Goal: Ask a question: Seek information or help from site administrators or community

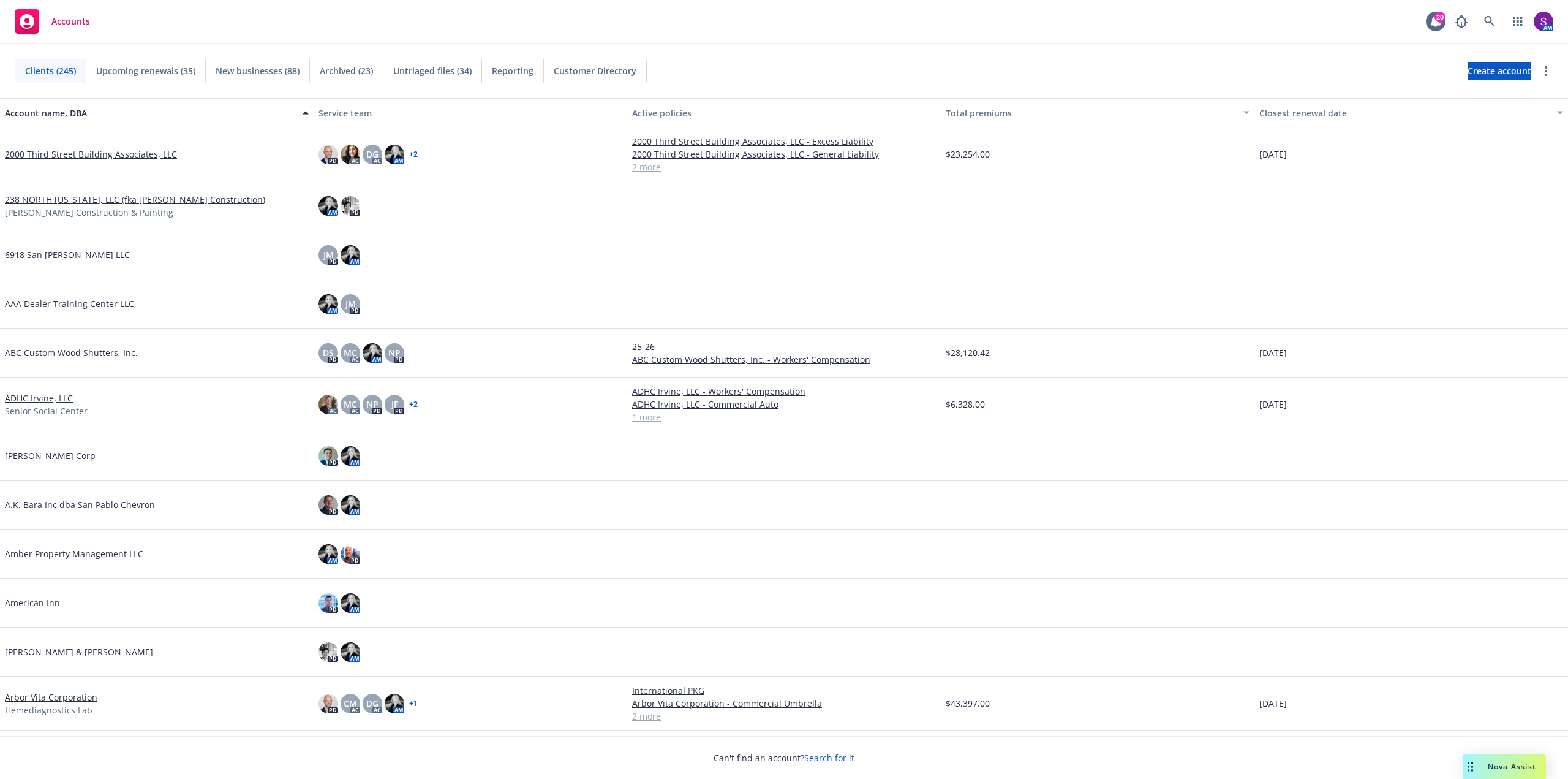
click at [1508, 767] on span "Nova Assist" at bounding box center [1512, 766] width 48 height 10
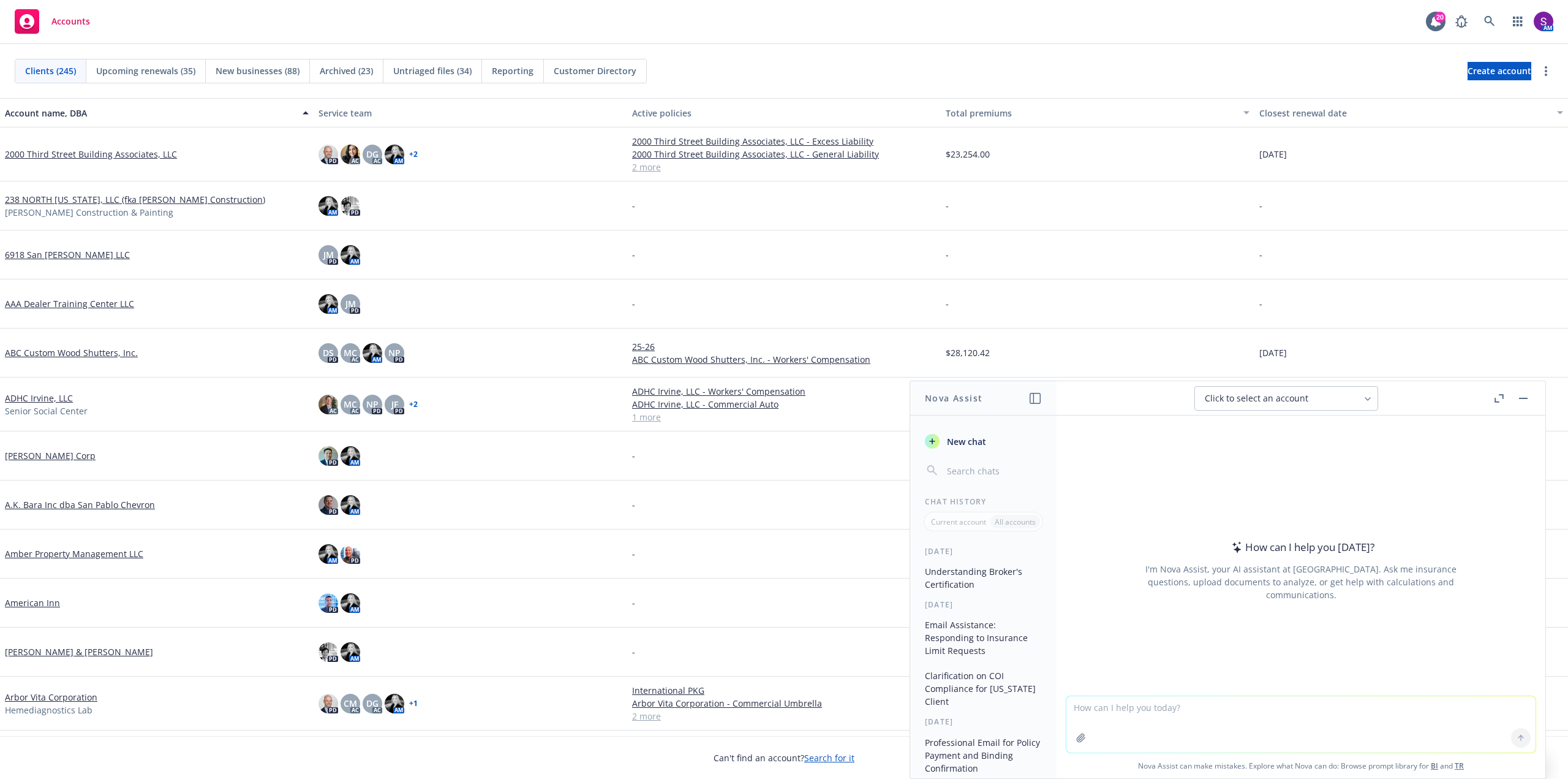
click at [1109, 712] on textarea at bounding box center [1301, 724] width 469 height 57
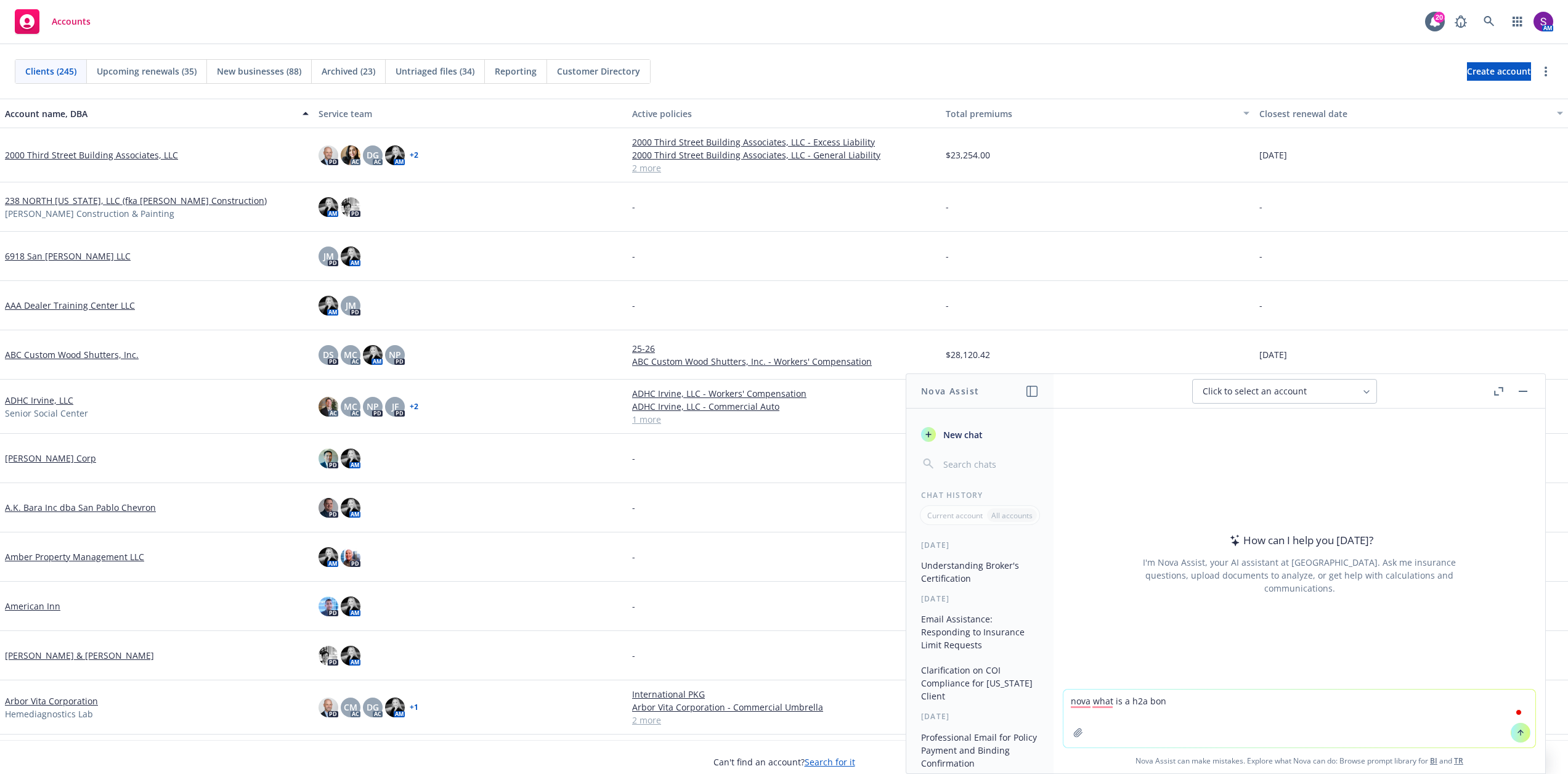
type textarea "nova what is a h2a bond"
